Goal: Find specific page/section: Find specific page/section

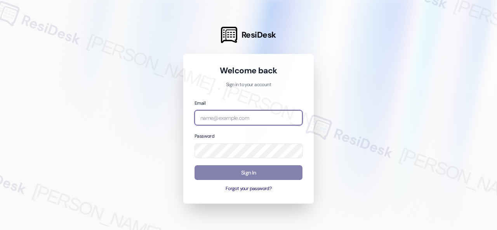
click at [249, 115] on input "email" at bounding box center [248, 117] width 108 height 15
paste input "automated-surveys-birchstone_residential-resen.fifteen@birchstone_[DOMAIN_NAME]"
type input "automated-surveys-birchstone_residential-resen.fifteen@birchstone_[DOMAIN_NAME]"
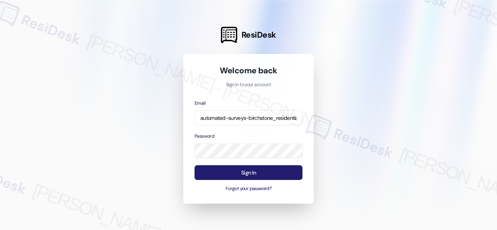
click at [256, 170] on button "Sign In" at bounding box center [248, 172] width 108 height 15
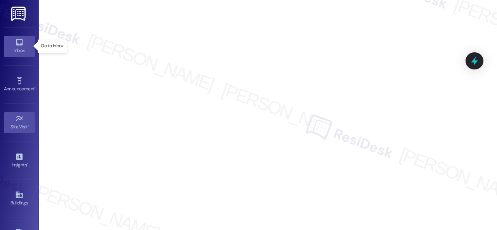
click at [19, 40] on icon at bounding box center [19, 42] width 9 height 9
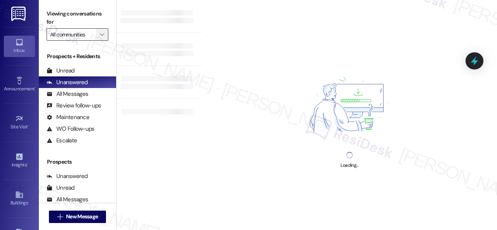
click at [102, 35] on icon "" at bounding box center [102, 34] width 4 height 6
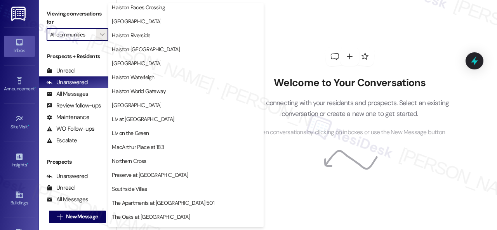
scroll to position [335, 0]
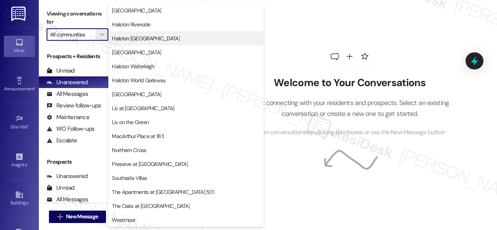
click at [128, 40] on span "Halston [GEOGRAPHIC_DATA]" at bounding box center [146, 39] width 68 height 8
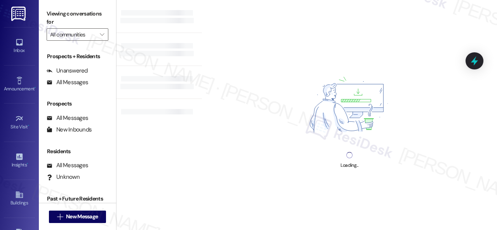
type input "Halston [GEOGRAPHIC_DATA]"
